Goal: Information Seeking & Learning: Learn about a topic

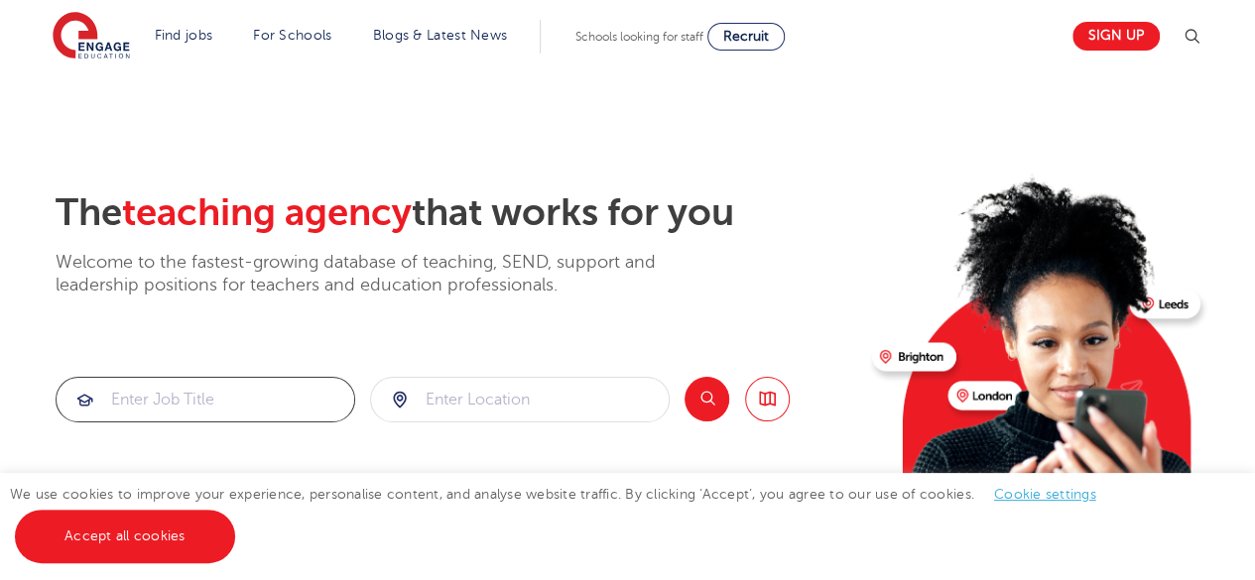
click at [250, 406] on input "search" at bounding box center [206, 400] width 298 height 44
click at [493, 406] on input "search" at bounding box center [520, 400] width 298 height 44
click at [702, 406] on button "Search" at bounding box center [706, 399] width 45 height 45
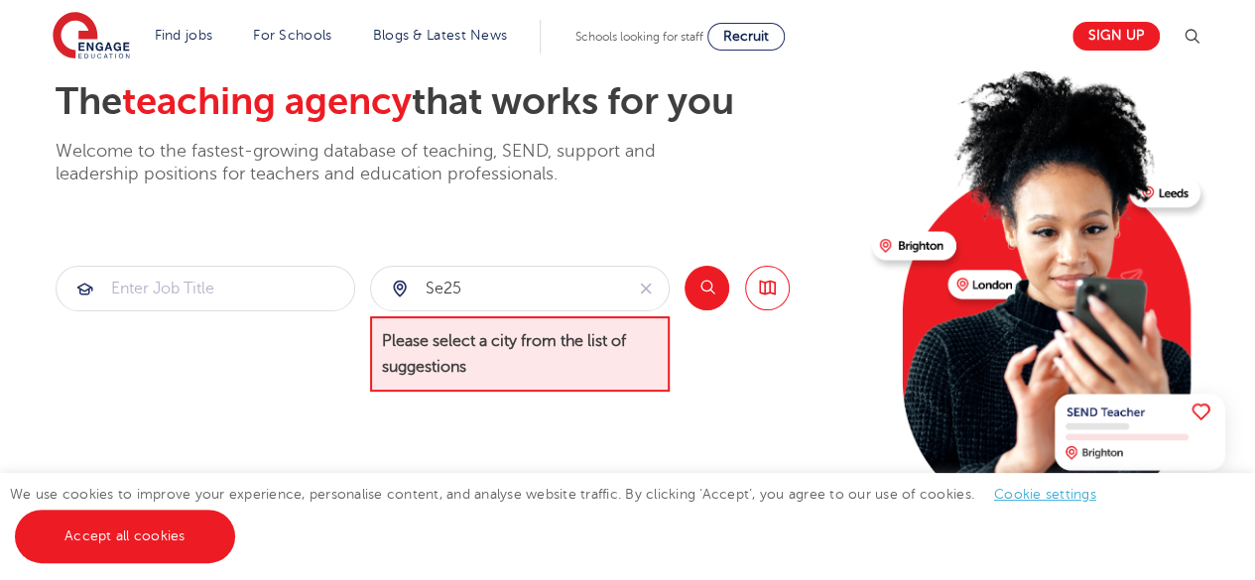
scroll to position [198, 0]
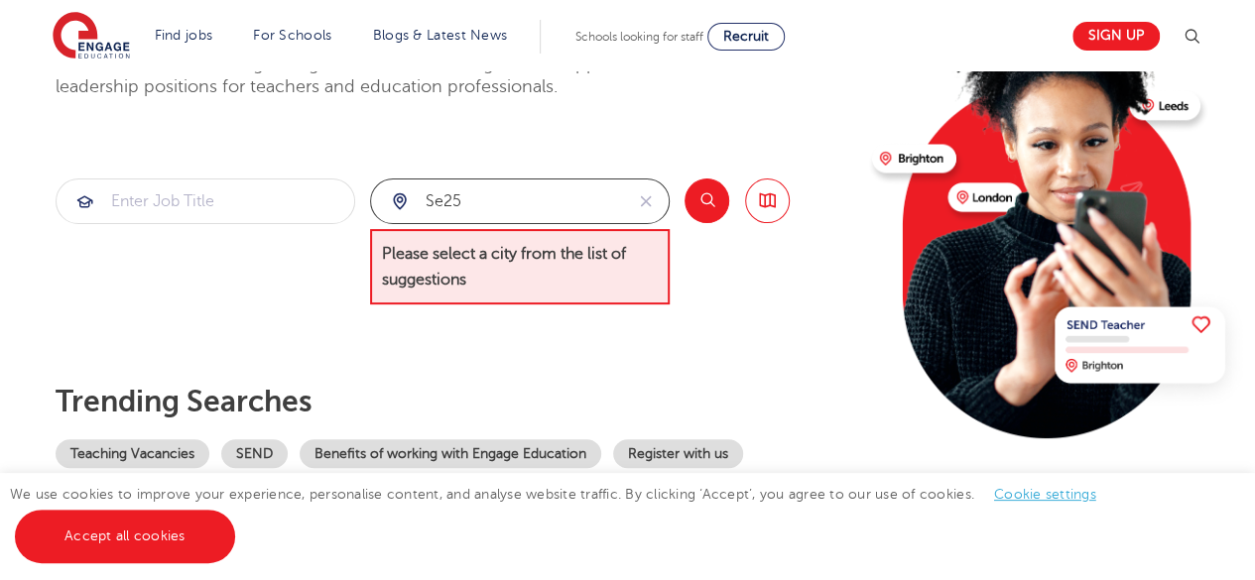
click at [516, 199] on input "se25" at bounding box center [497, 202] width 252 height 44
click at [716, 201] on button "Search" at bounding box center [706, 201] width 45 height 45
click at [480, 201] on input "se25 5 fn" at bounding box center [497, 202] width 252 height 44
click at [714, 200] on button "Search" at bounding box center [706, 201] width 45 height 45
drag, startPoint x: 530, startPoint y: 201, endPoint x: 339, endPoint y: 186, distance: 191.1
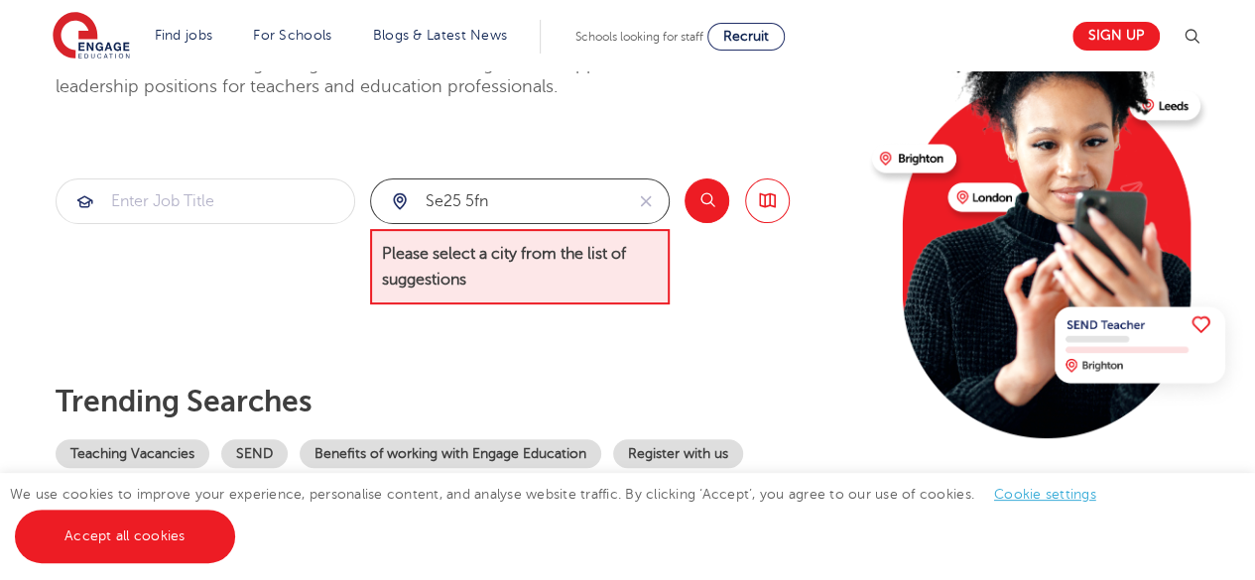
click at [339, 186] on section "se25 5fn Please select a city from the list of suggestions Search Browse all Jo…" at bounding box center [423, 242] width 734 height 127
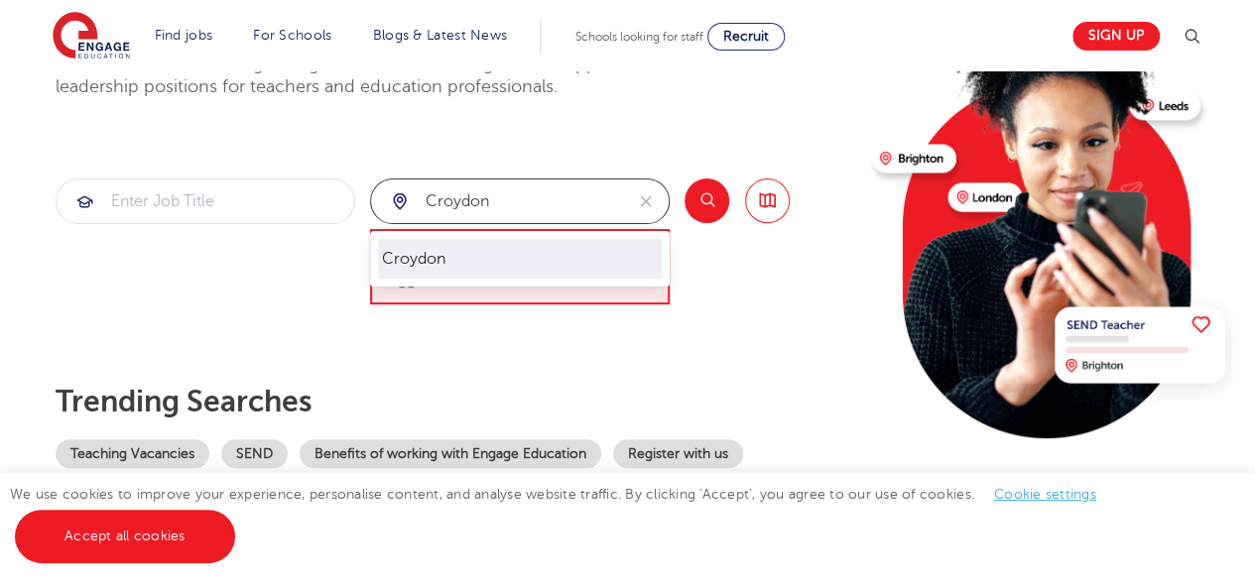
click at [451, 255] on li "Croydon" at bounding box center [520, 259] width 284 height 40
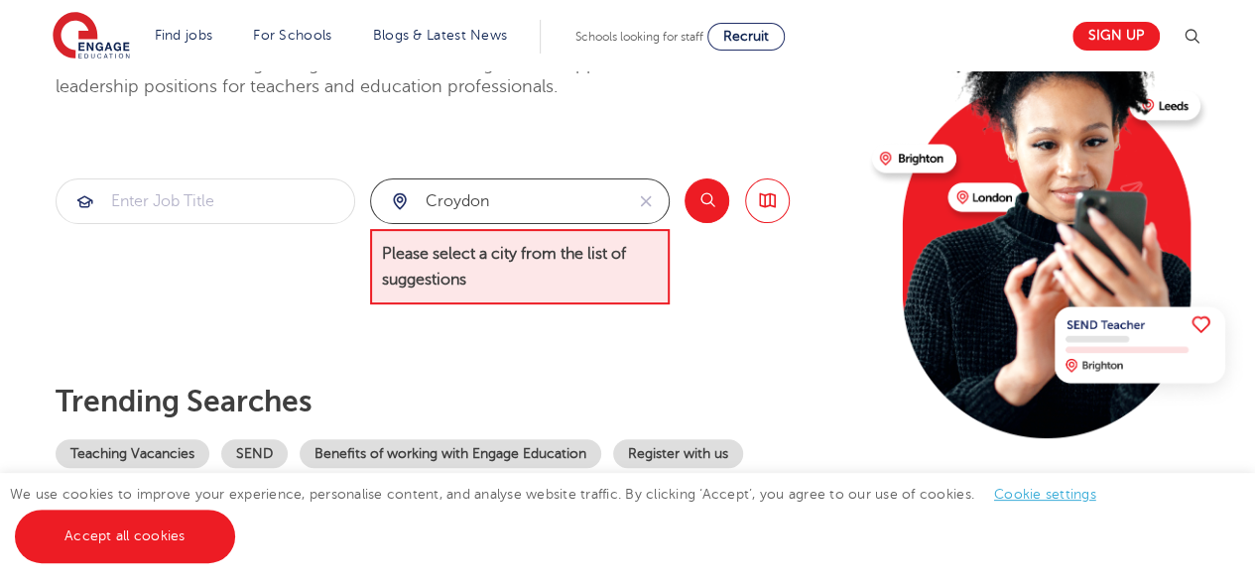
type input "Croydon"
click at [716, 193] on button "Search" at bounding box center [706, 201] width 45 height 45
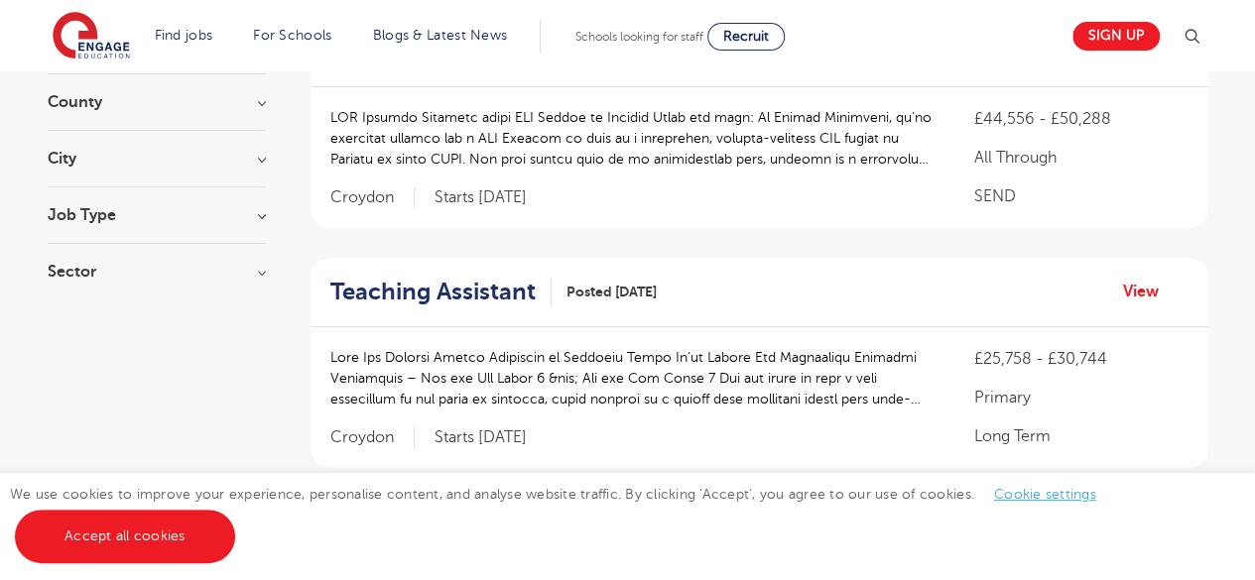
scroll to position [298, 0]
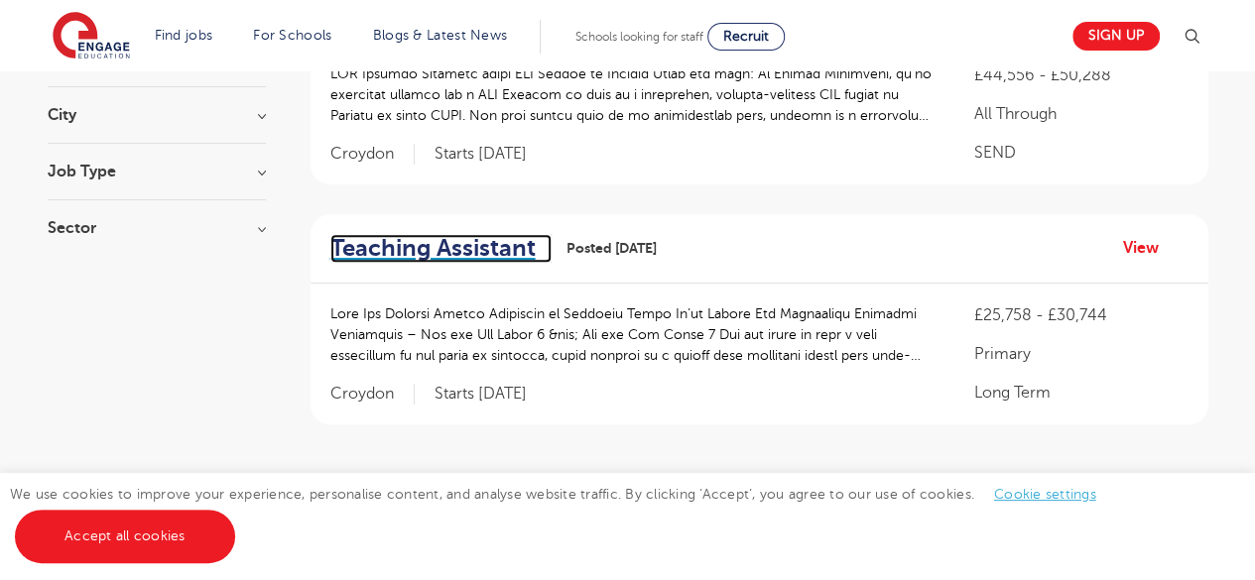
drag, startPoint x: 434, startPoint y: 245, endPoint x: 420, endPoint y: 267, distance: 25.9
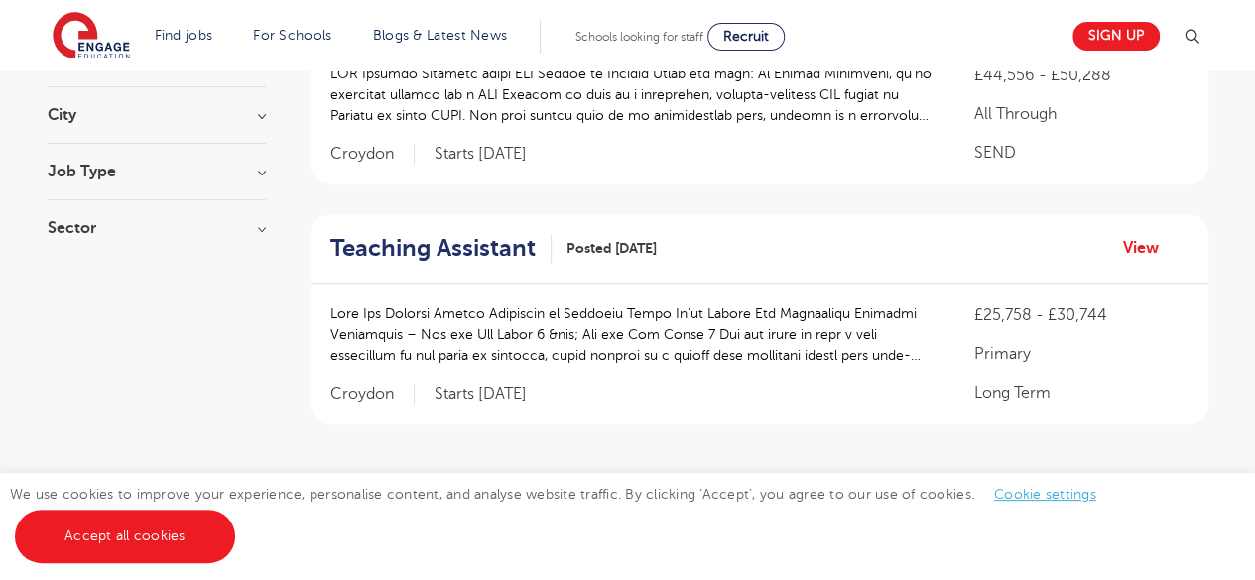
drag, startPoint x: 420, startPoint y: 267, endPoint x: 235, endPoint y: 260, distance: 184.6
click at [235, 260] on aside "Filters Start Date October 2 Show more County London 526 Hertfordshire 126 Leed…" at bounding box center [157, 278] width 218 height 680
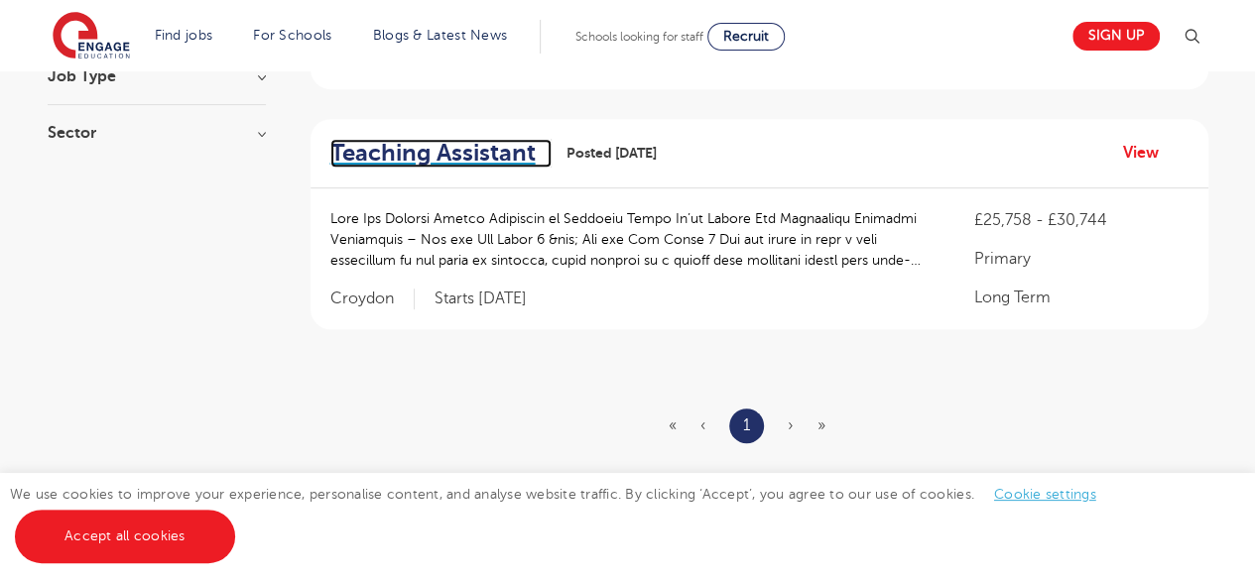
scroll to position [595, 0]
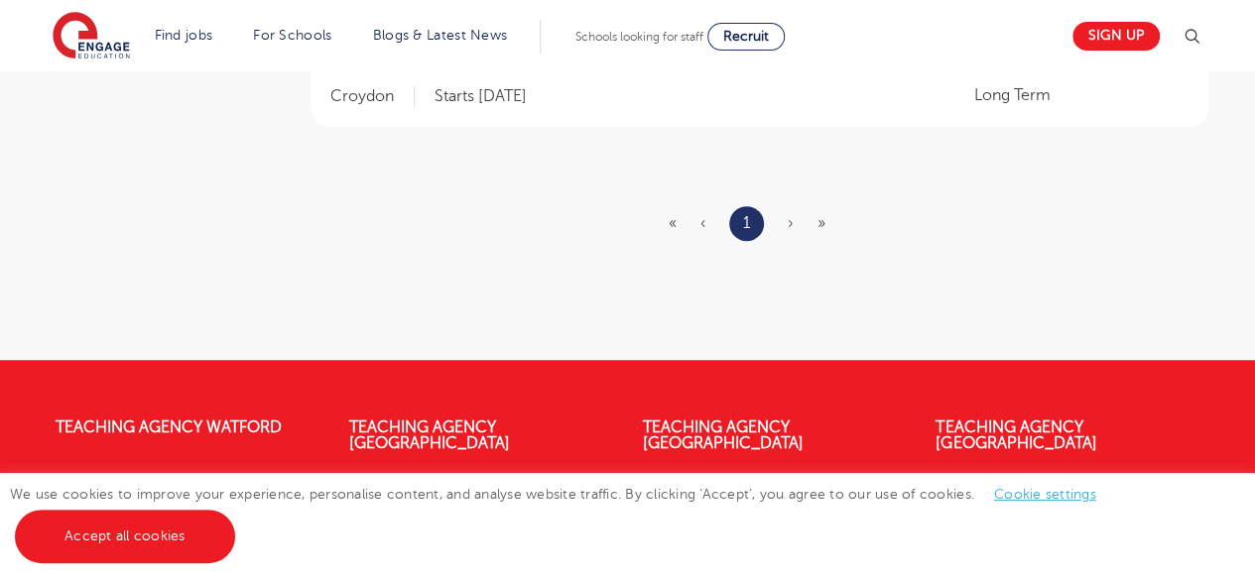
click at [794, 225] on ul "« ‹ 1 › »" at bounding box center [759, 223] width 181 height 35
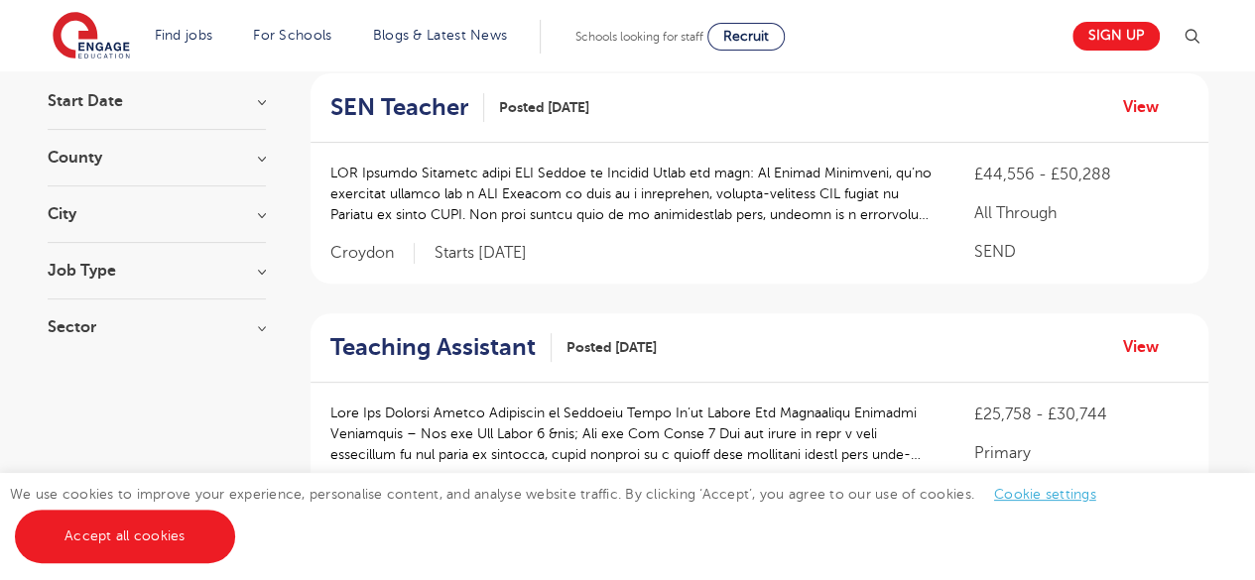
scroll to position [0, 0]
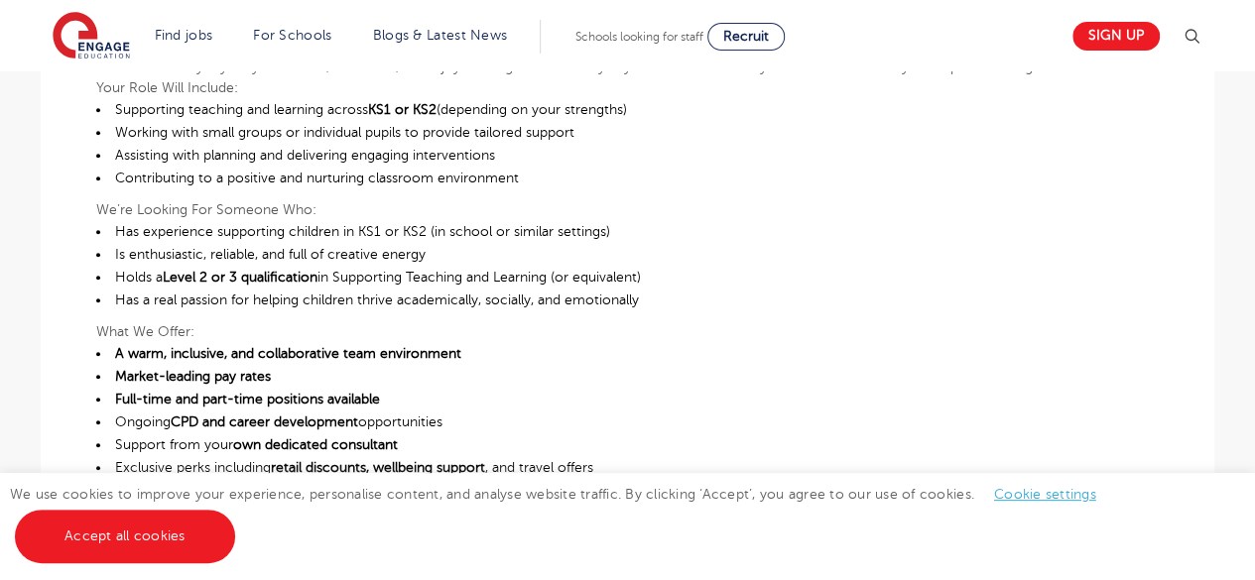
scroll to position [794, 0]
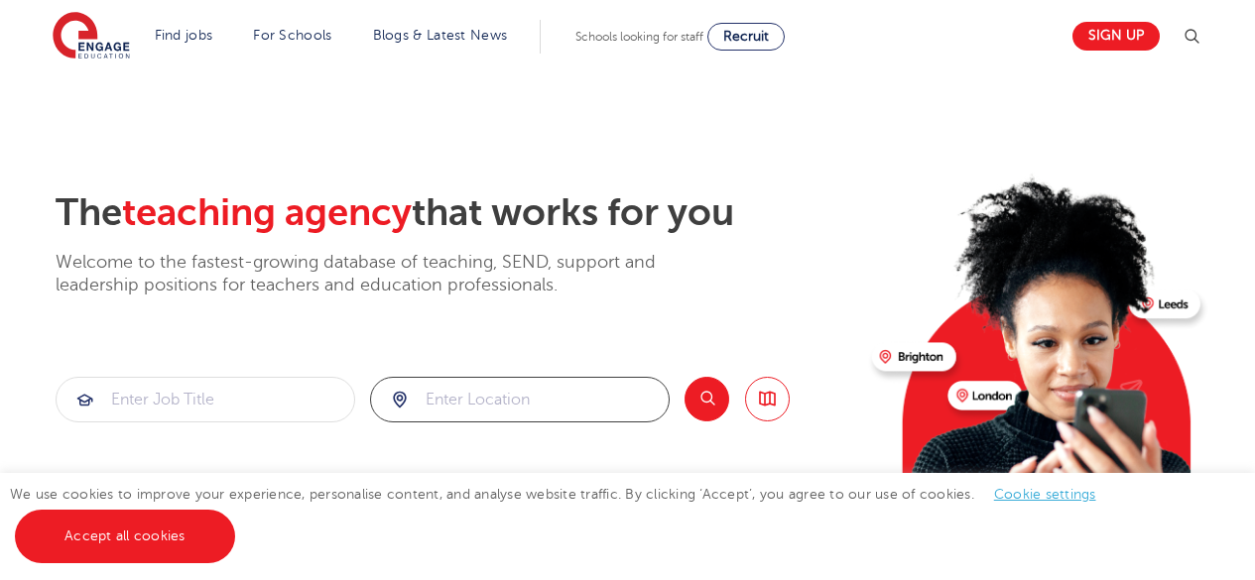
drag, startPoint x: 0, startPoint y: 0, endPoint x: 457, endPoint y: 212, distance: 504.2
click at [457, 378] on input "search" at bounding box center [520, 400] width 298 height 44
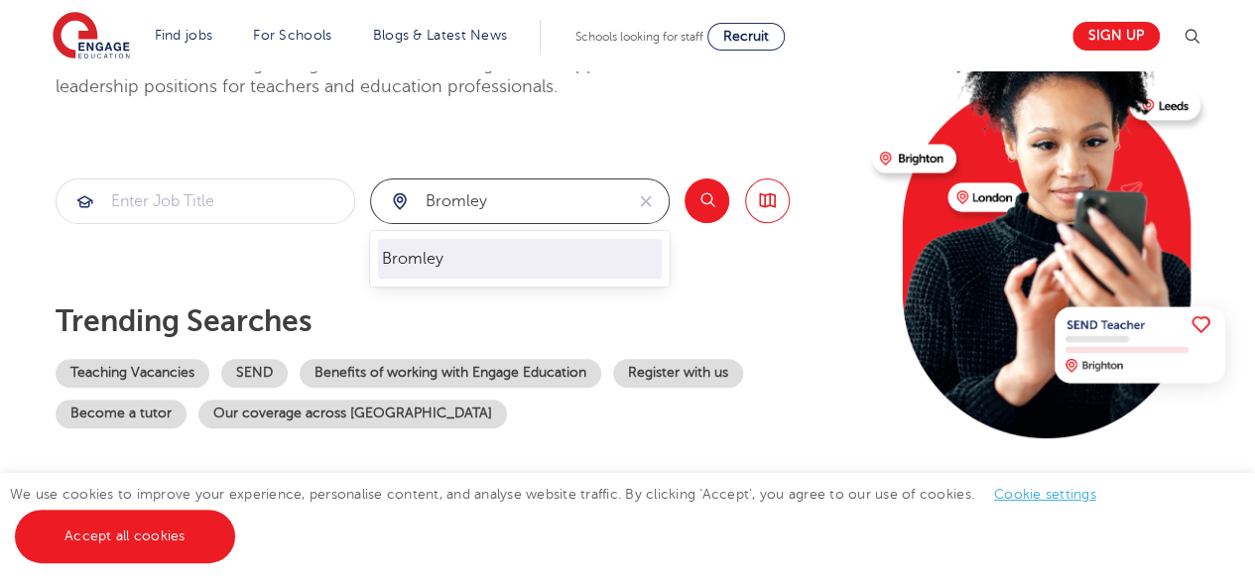
click at [470, 251] on li "Bromley" at bounding box center [520, 259] width 284 height 40
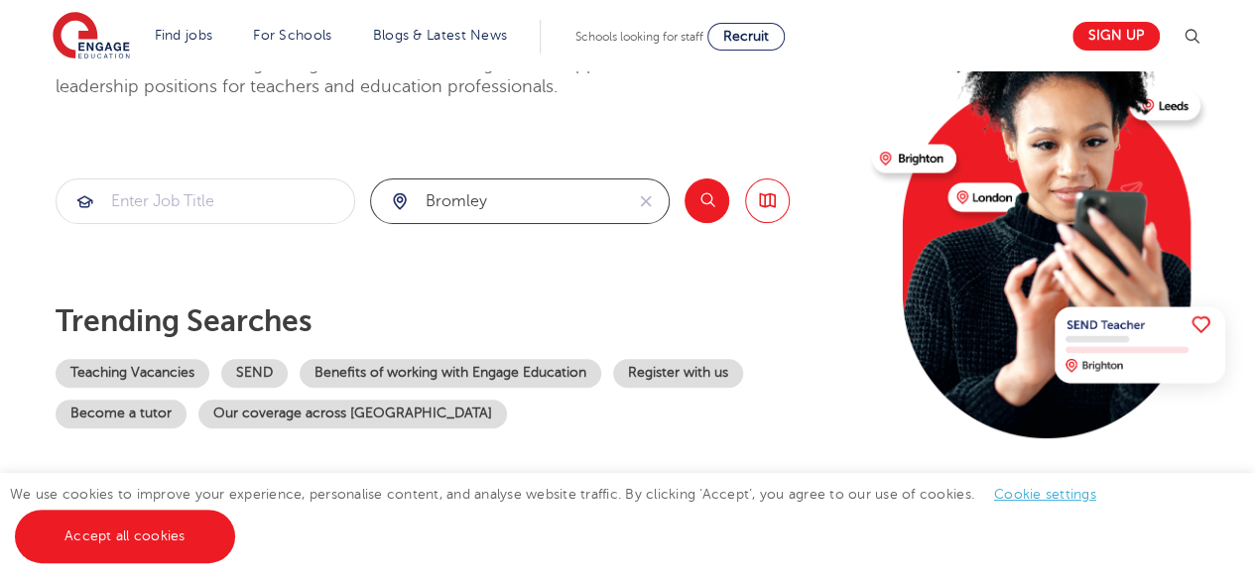
type input "Bromley"
click at [708, 192] on button "Search" at bounding box center [706, 201] width 45 height 45
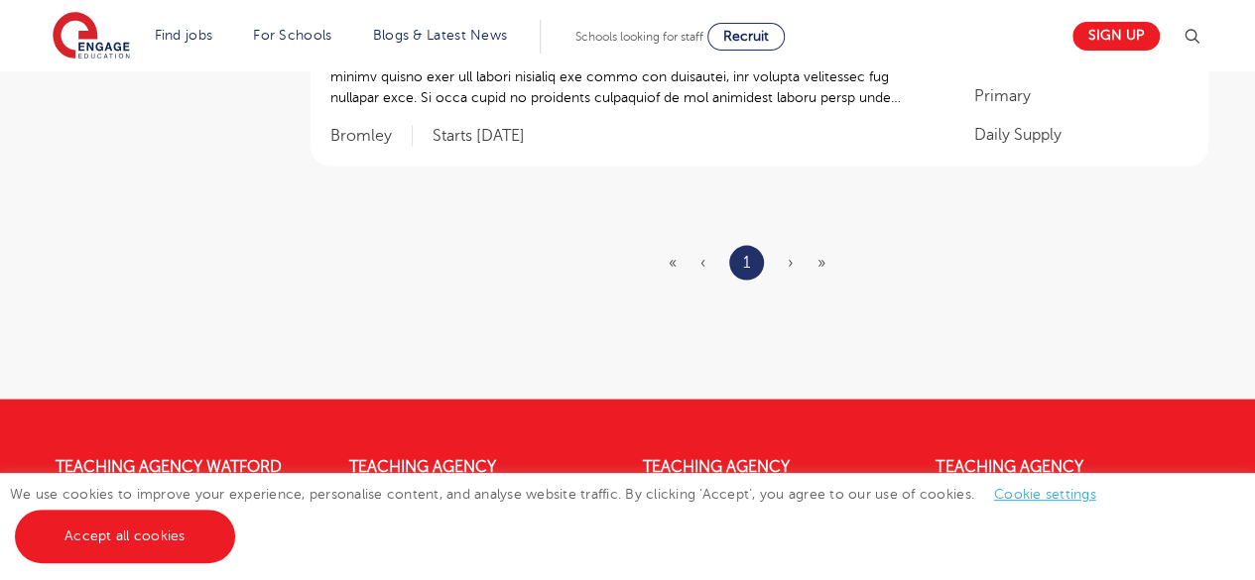
scroll to position [1885, 0]
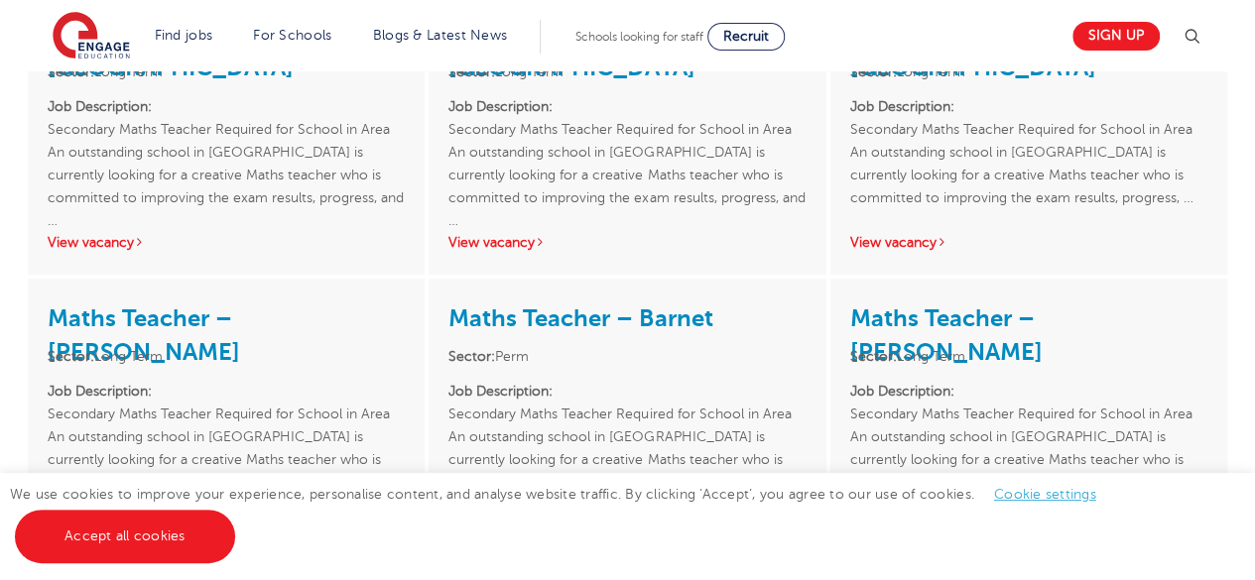
scroll to position [1190, 0]
